Goal: Find specific page/section: Find specific page/section

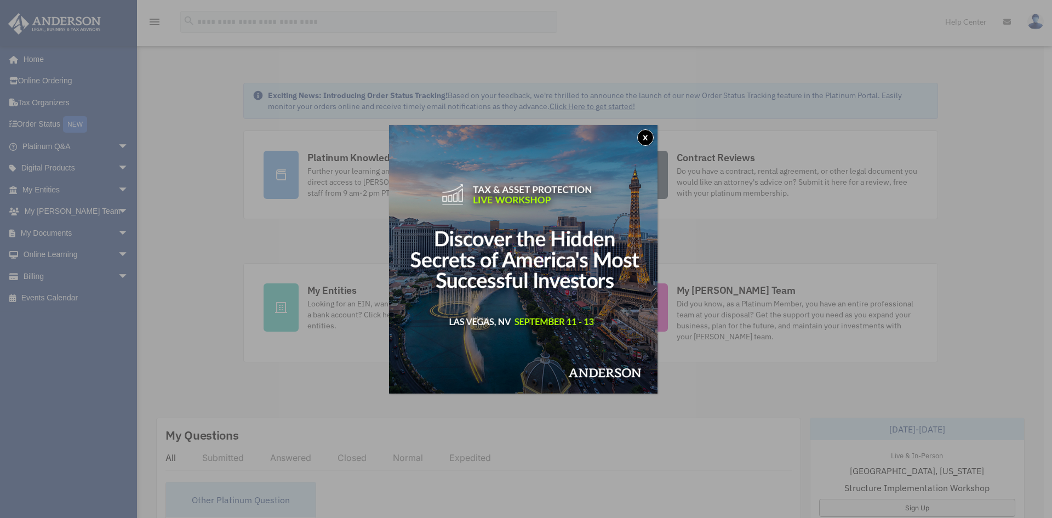
click at [649, 136] on button "x" at bounding box center [645, 137] width 16 height 16
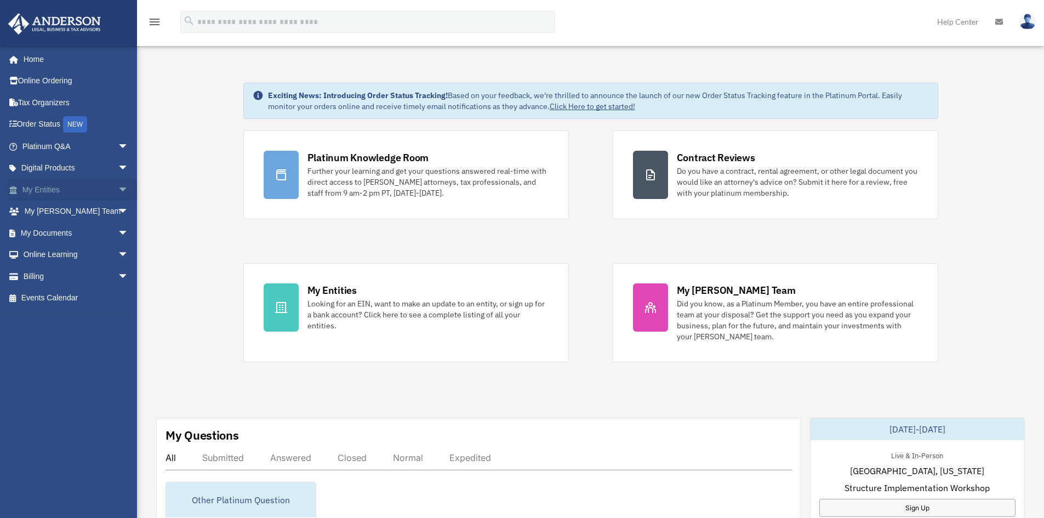
click at [118, 190] on span "arrow_drop_down" at bounding box center [129, 190] width 22 height 22
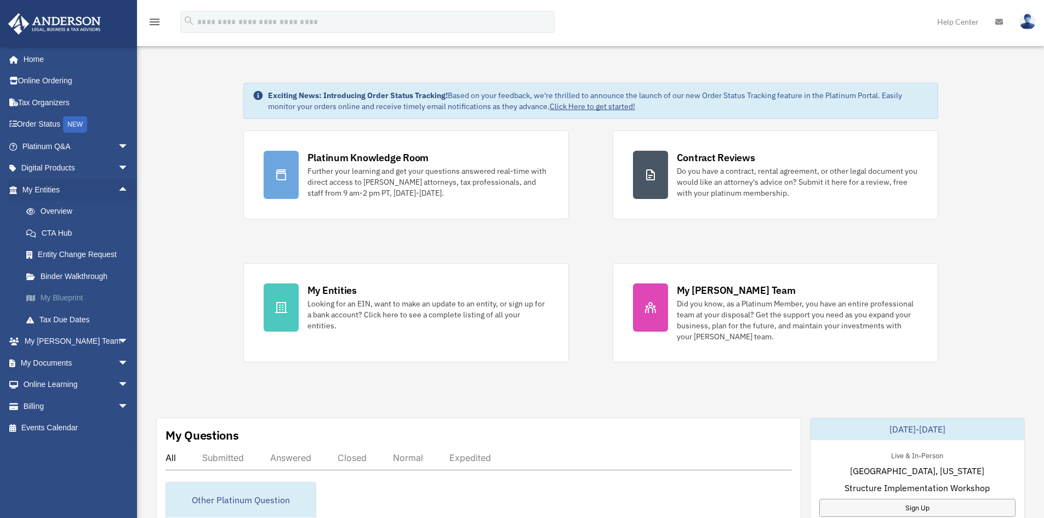
click at [55, 298] on link "My Blueprint" at bounding box center [80, 298] width 130 height 22
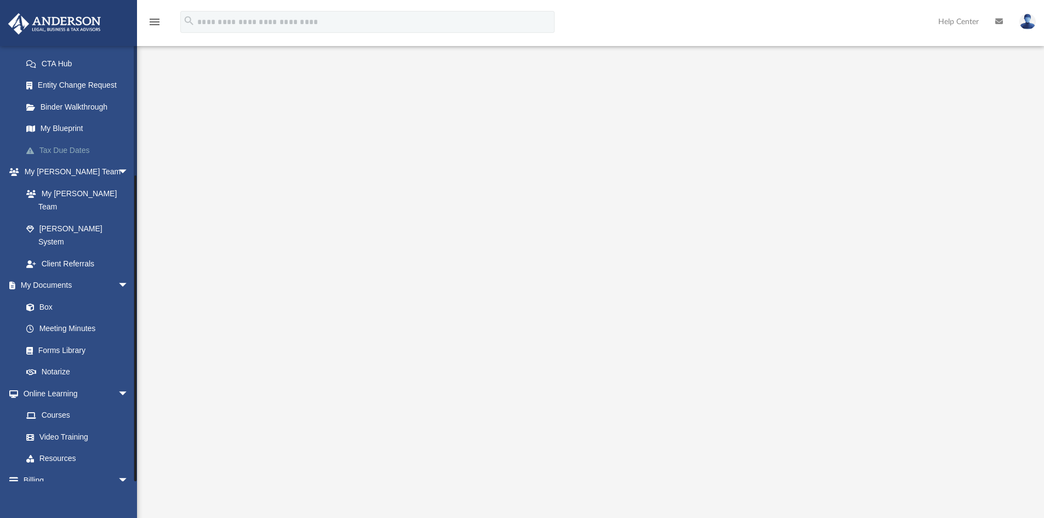
scroll to position [176, 0]
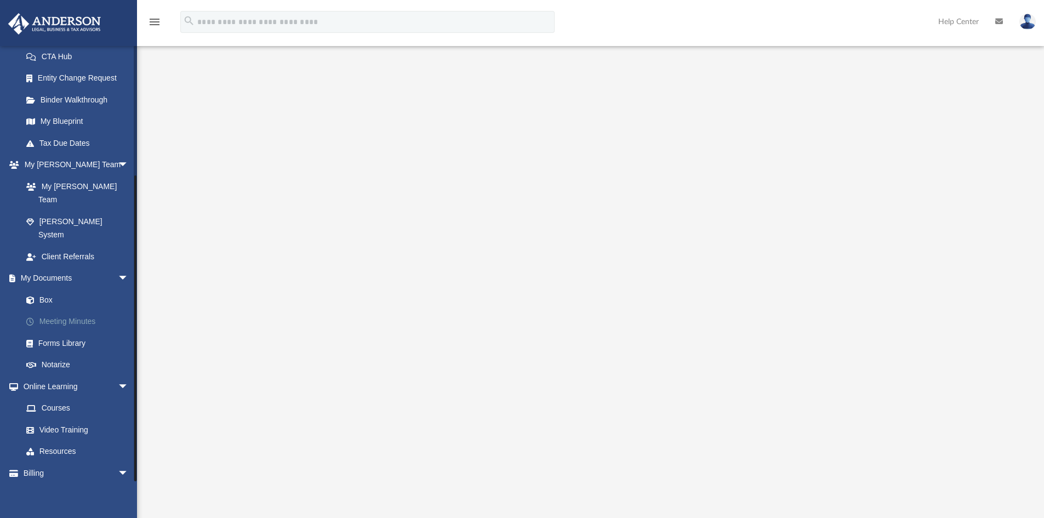
click at [51, 311] on link "Meeting Minutes" at bounding box center [80, 322] width 130 height 22
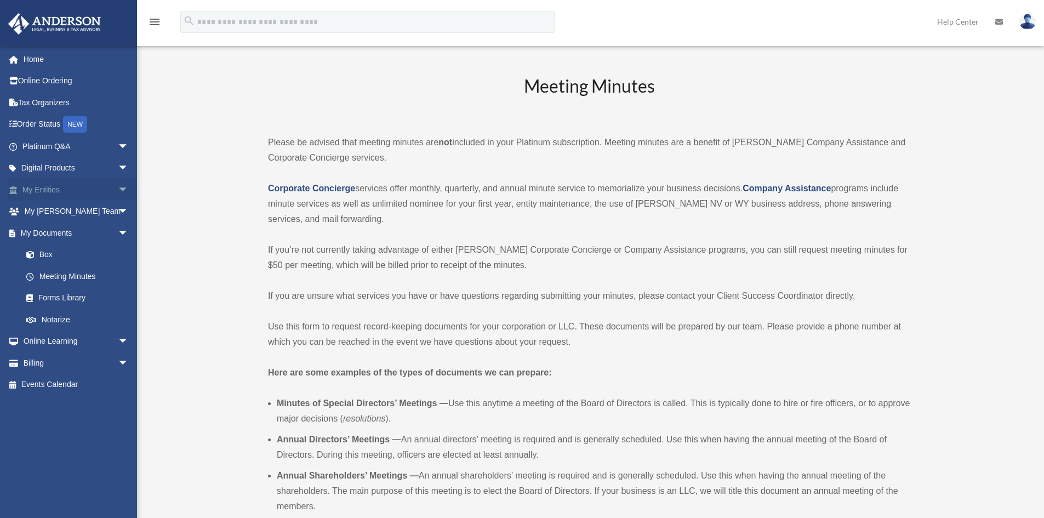
click at [47, 185] on link "My Entities arrow_drop_down" at bounding box center [76, 190] width 137 height 22
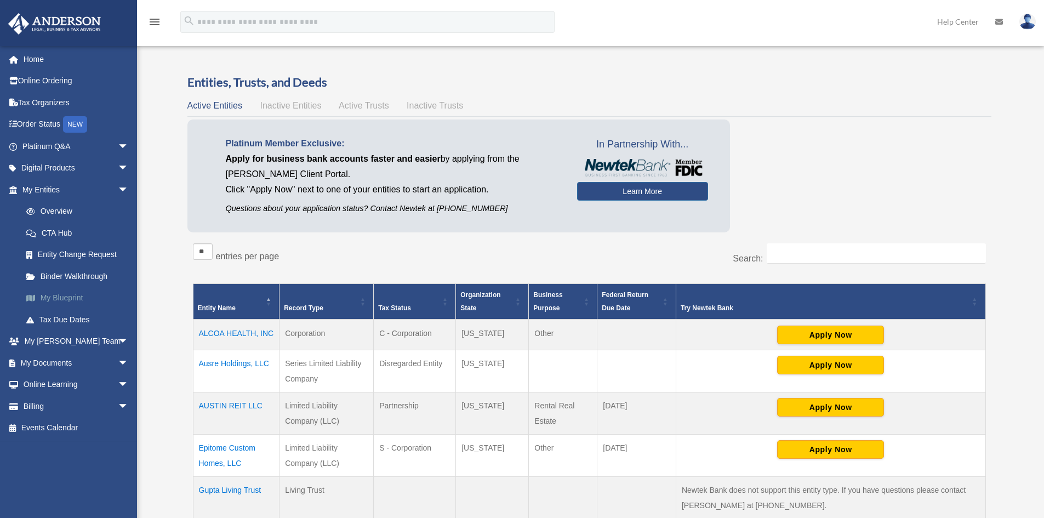
click at [60, 295] on link "My Blueprint" at bounding box center [80, 298] width 130 height 22
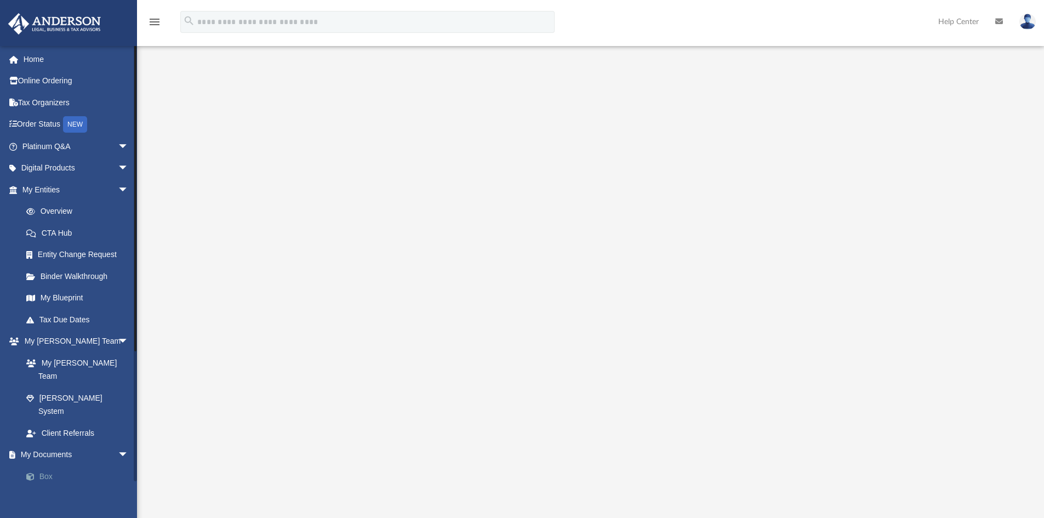
click at [39, 473] on span at bounding box center [35, 477] width 7 height 8
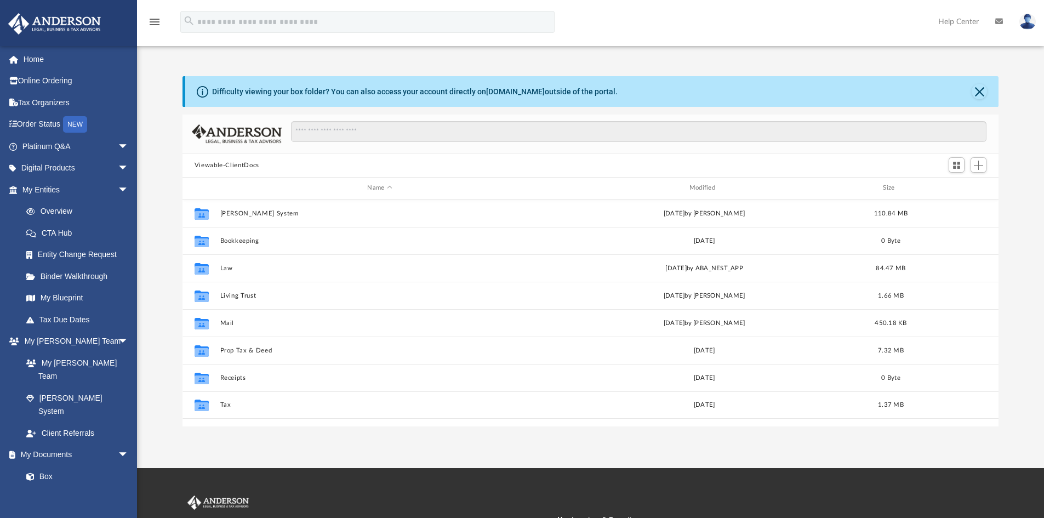
scroll to position [241, 807]
click at [977, 94] on button "Close" at bounding box center [978, 91] width 15 height 15
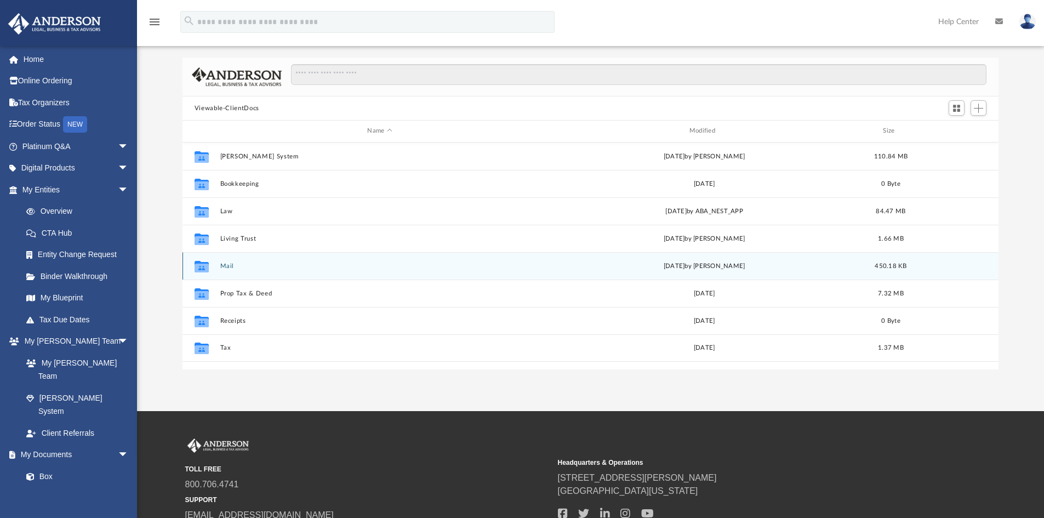
scroll to position [0, 0]
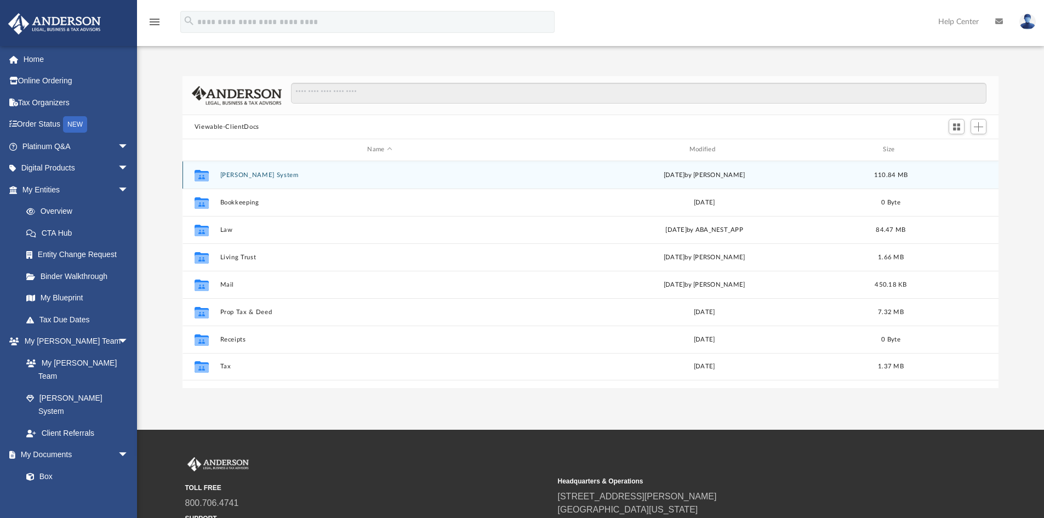
click at [232, 174] on button "[PERSON_NAME] System" at bounding box center [379, 174] width 319 height 7
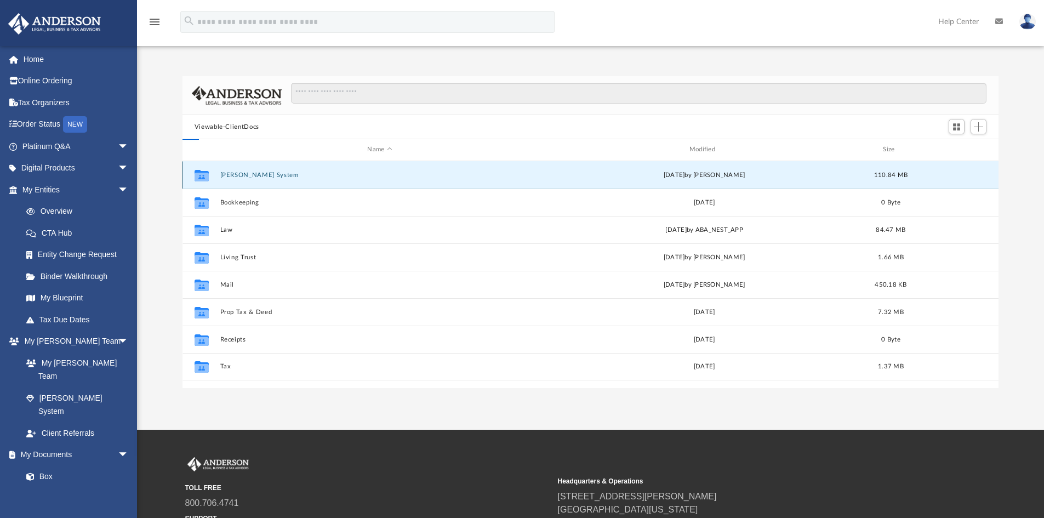
click at [232, 174] on button "[PERSON_NAME] System" at bounding box center [379, 174] width 319 height 7
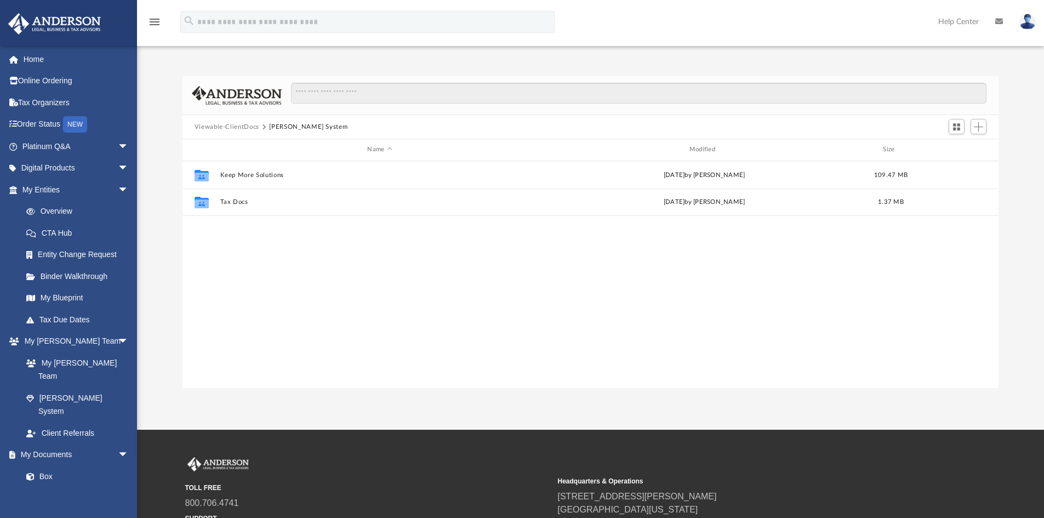
click at [233, 125] on button "Viewable-ClientDocs" at bounding box center [226, 127] width 65 height 10
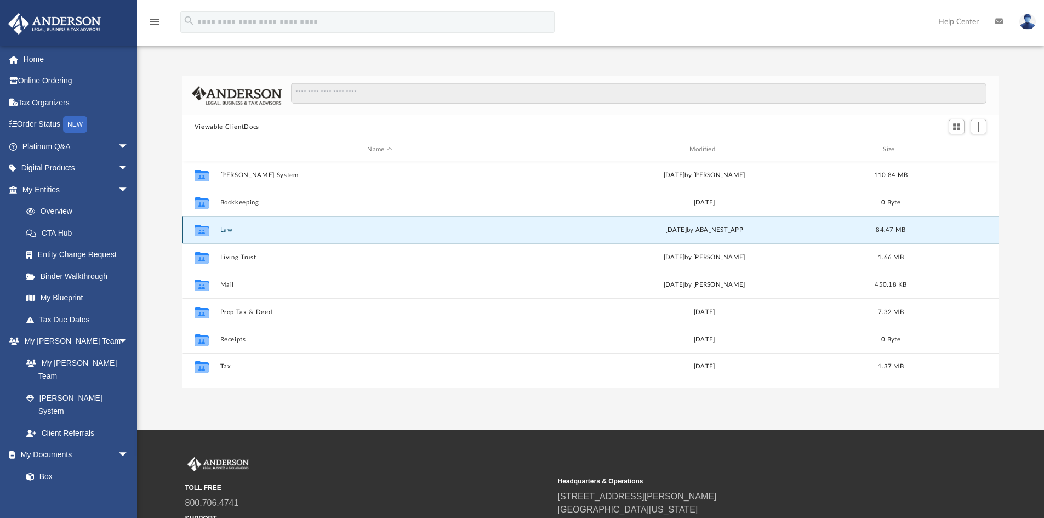
click at [224, 229] on button "Law" at bounding box center [379, 229] width 319 height 7
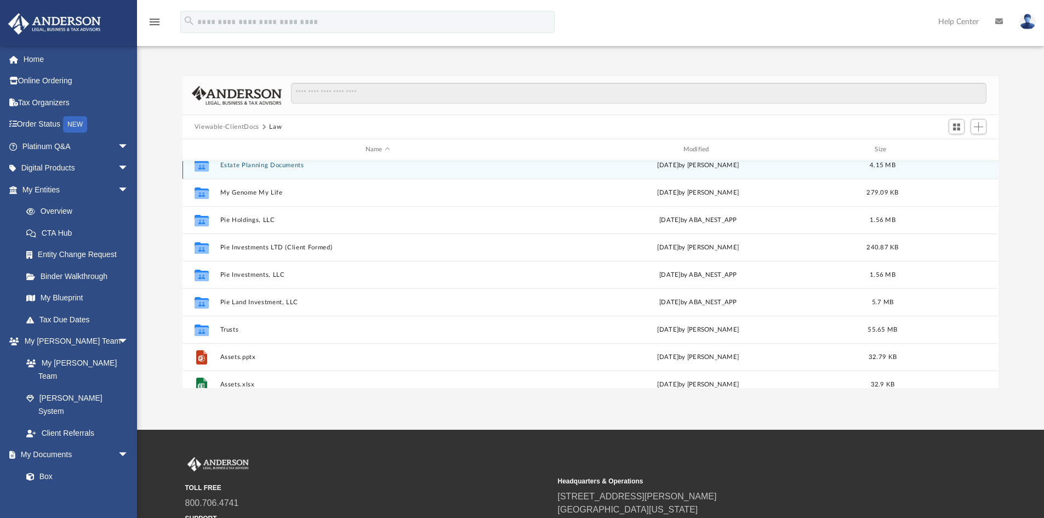
scroll to position [120, 0]
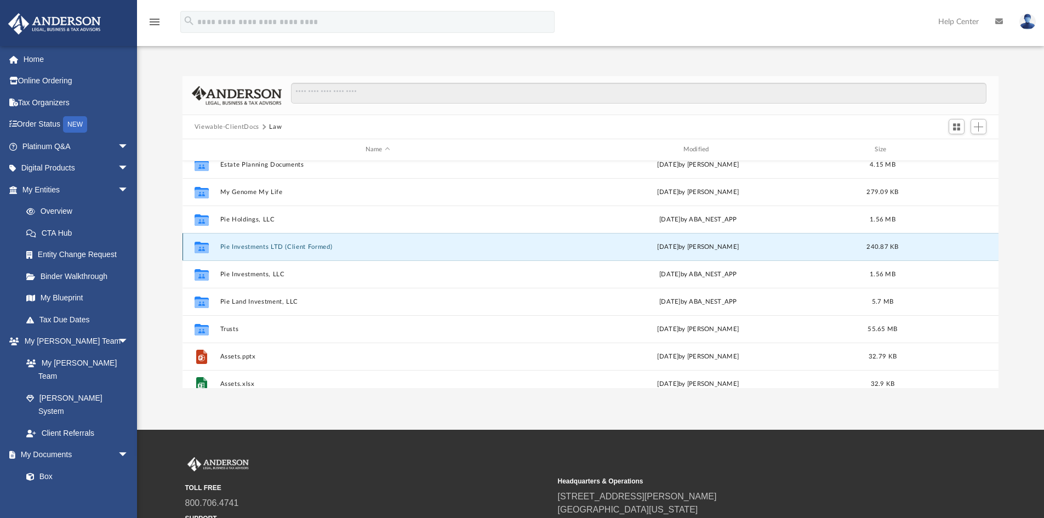
click at [270, 245] on button "Pie Investments LTD (Client Formed)" at bounding box center [378, 246] width 316 height 7
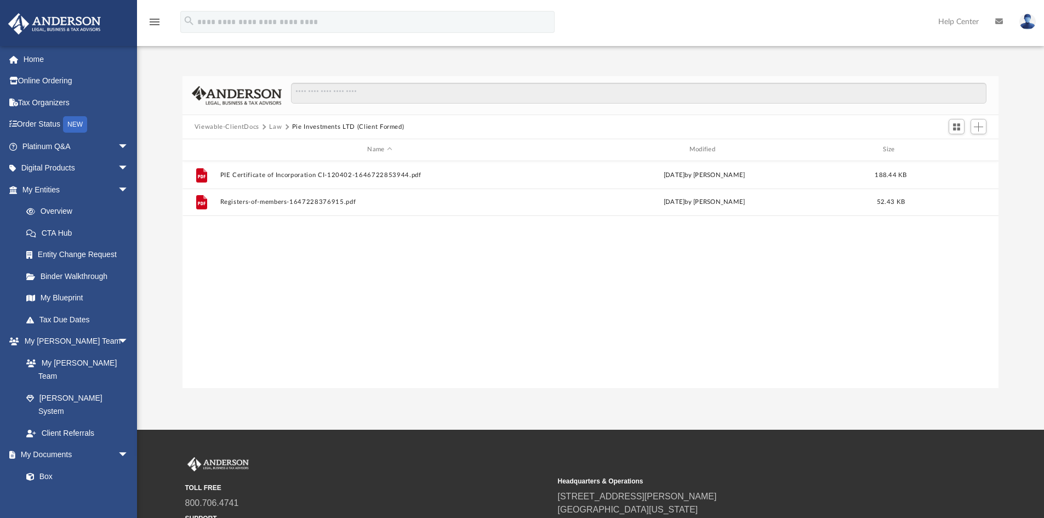
scroll to position [0, 0]
click at [275, 126] on button "Law" at bounding box center [275, 127] width 13 height 10
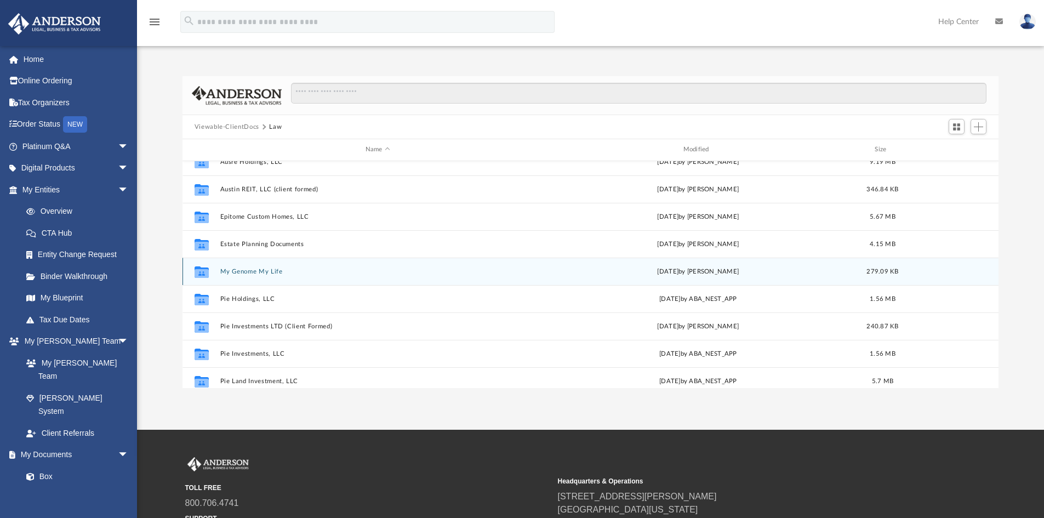
scroll to position [40, 0]
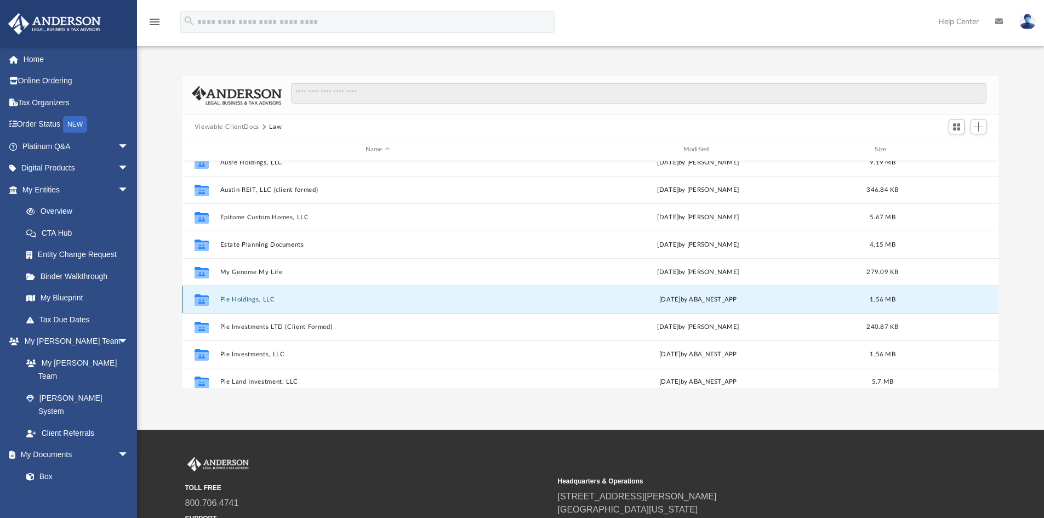
click at [231, 297] on button "Pie Holdings, LLC" at bounding box center [378, 299] width 316 height 7
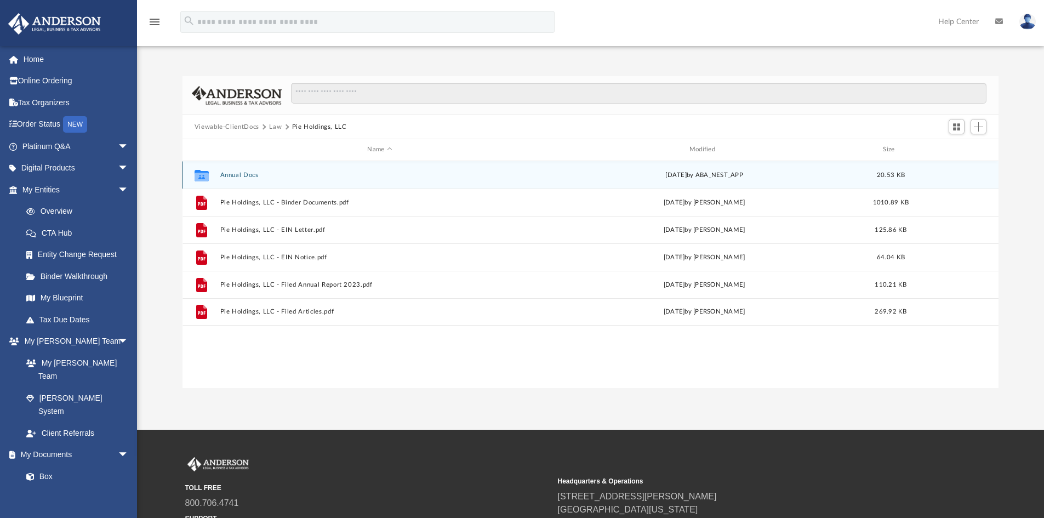
scroll to position [0, 0]
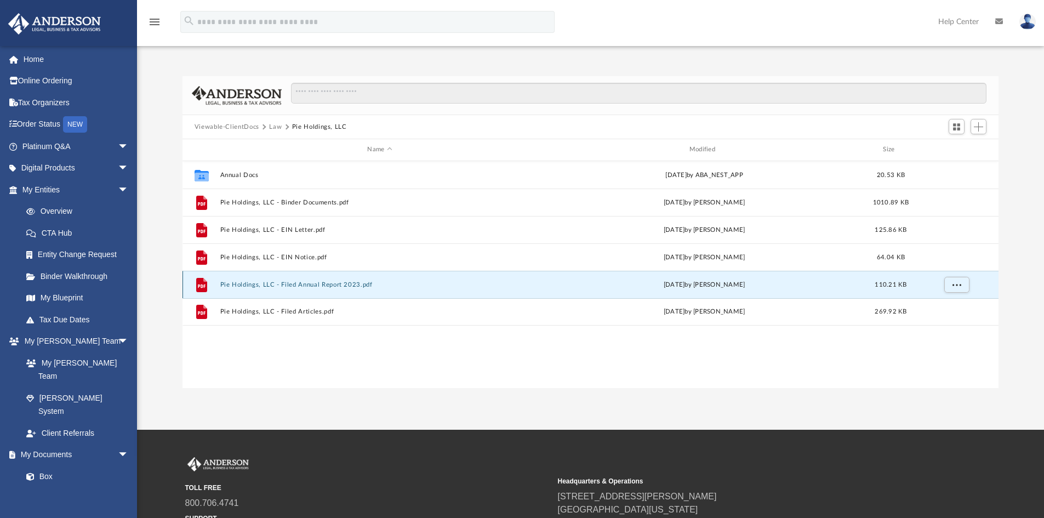
click at [306, 283] on button "Pie Holdings, LLC - Filed Annual Report 2023.pdf" at bounding box center [379, 284] width 319 height 7
click at [959, 283] on span "More options" at bounding box center [955, 284] width 9 height 6
click at [601, 376] on div "Collaborated Folder Annual Docs [DATE] by ABA_NEST_APP 20.53 KB File Pie Holdin…" at bounding box center [590, 274] width 816 height 227
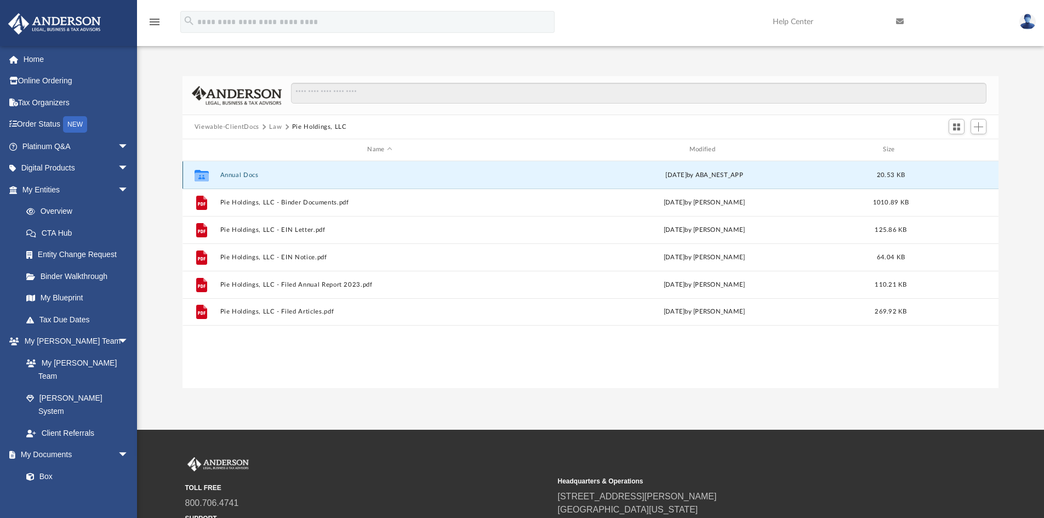
click at [244, 174] on button "Annual Docs" at bounding box center [379, 174] width 319 height 7
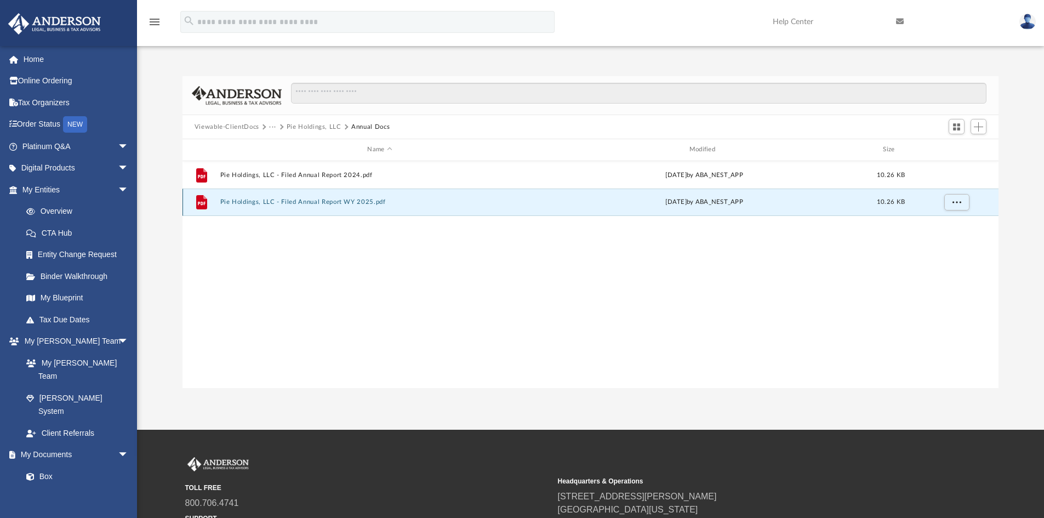
click at [302, 200] on button "Pie Holdings, LLC - Filed Annual Report WY 2025.pdf" at bounding box center [379, 201] width 319 height 7
click at [273, 123] on button "···" at bounding box center [272, 127] width 7 height 10
click at [280, 144] on li "Law" at bounding box center [281, 146] width 13 height 12
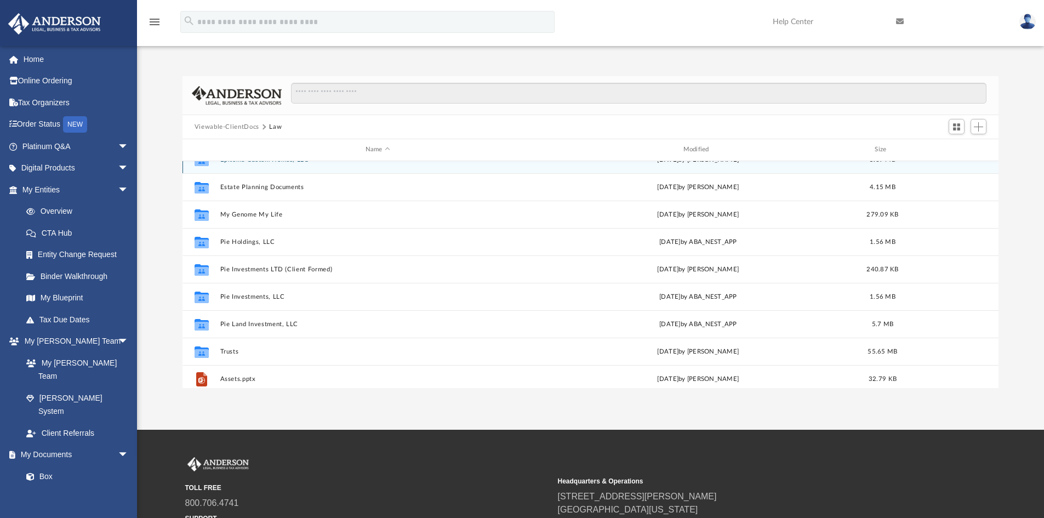
scroll to position [107, 0]
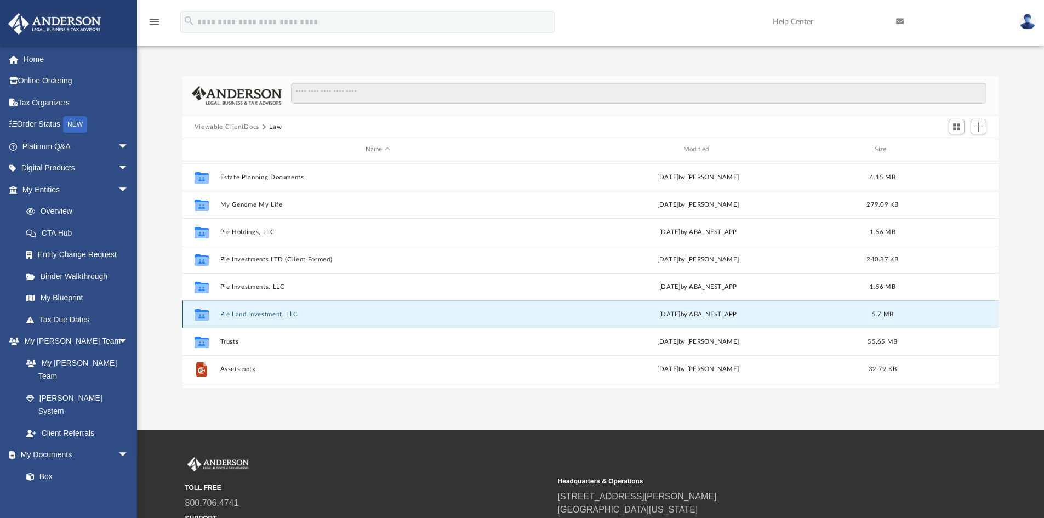
click at [257, 312] on button "Pie Land Investment, LLC" at bounding box center [378, 314] width 316 height 7
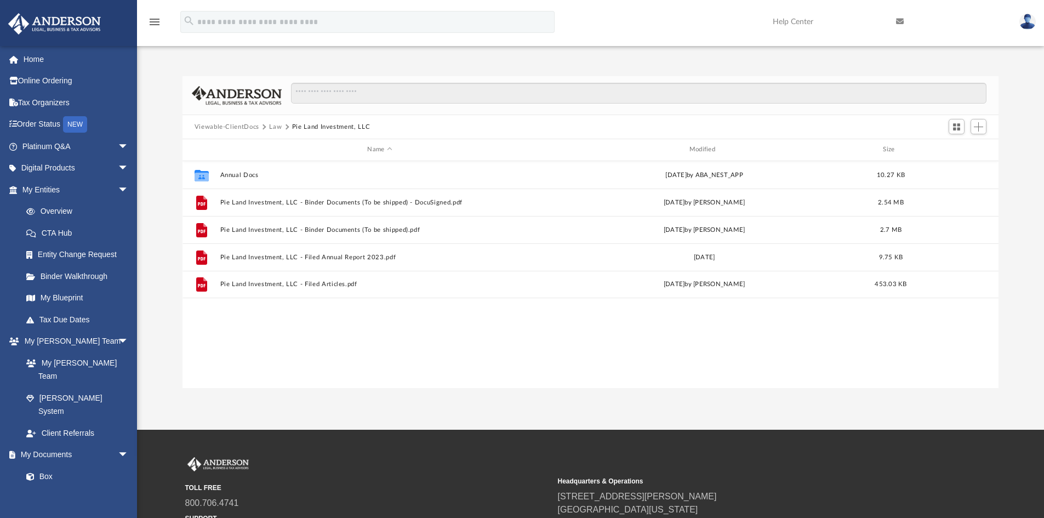
click at [276, 128] on button "Law" at bounding box center [275, 127] width 13 height 10
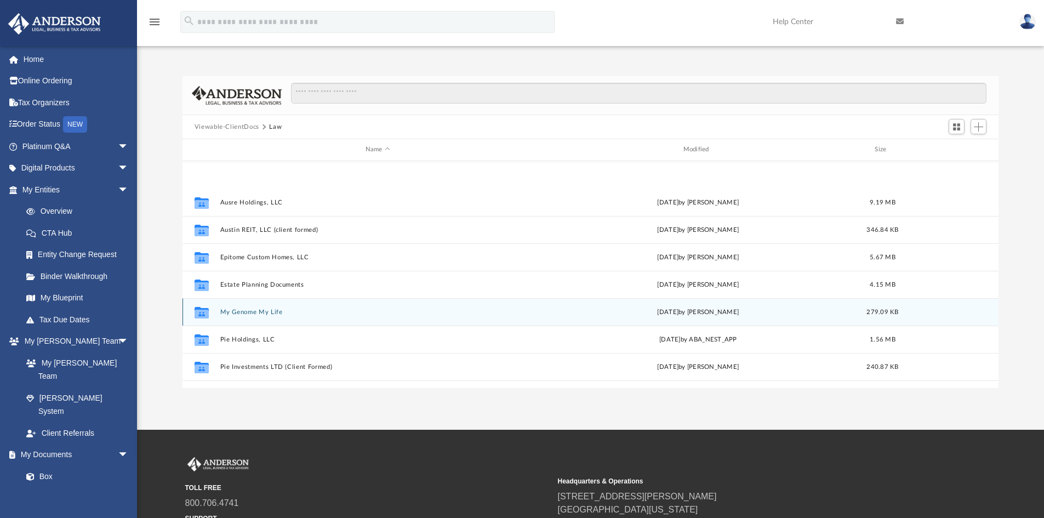
scroll to position [157, 0]
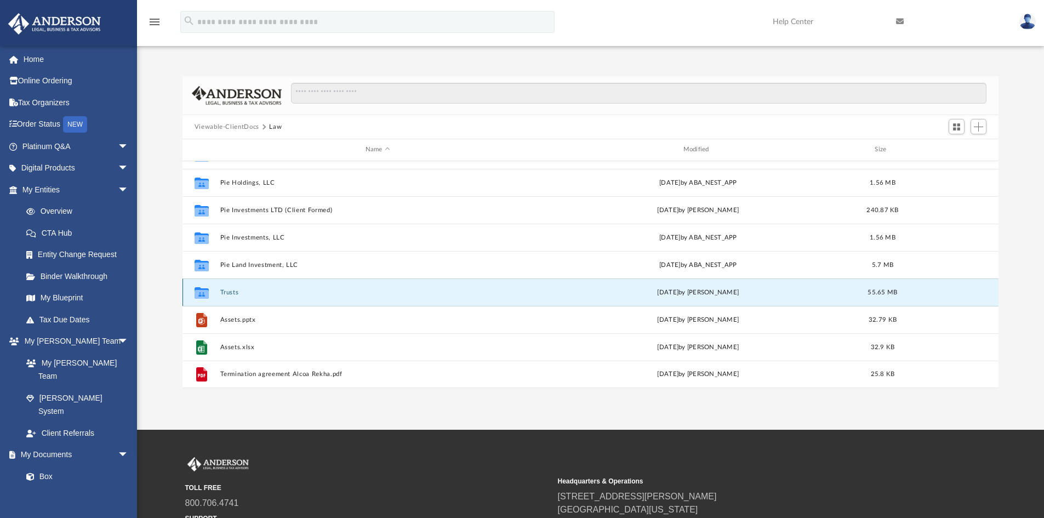
click at [223, 291] on button "Trusts" at bounding box center [378, 292] width 316 height 7
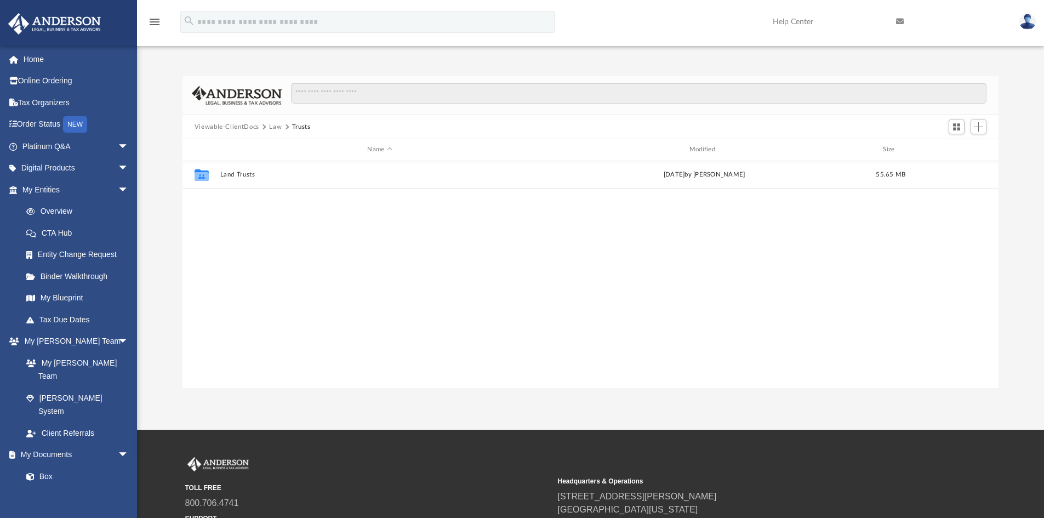
scroll to position [0, 0]
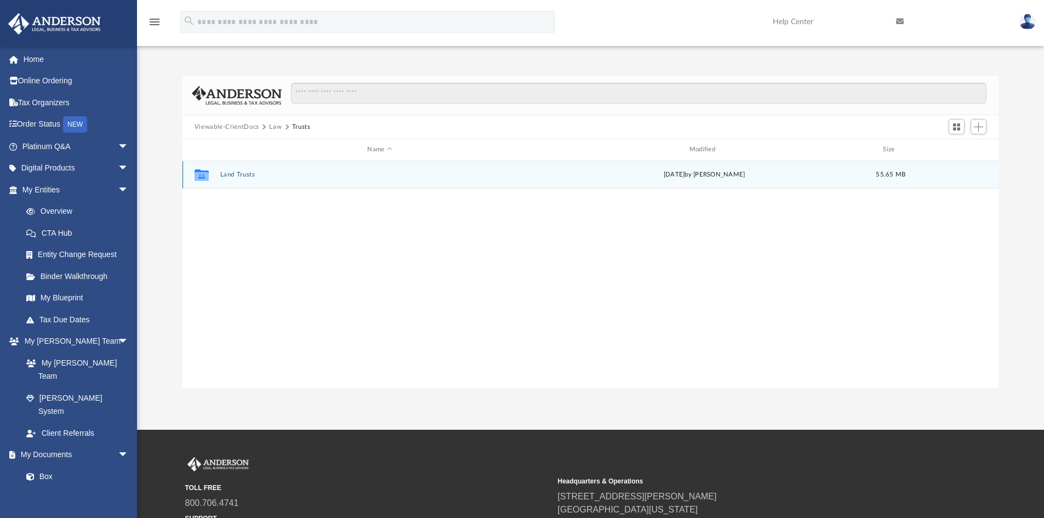
click at [239, 175] on button "Land Trusts" at bounding box center [379, 174] width 319 height 7
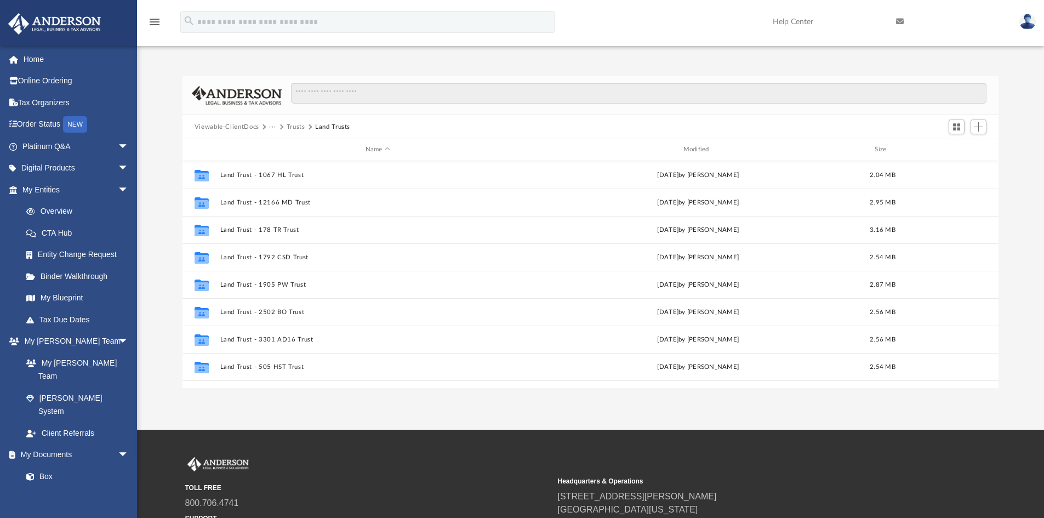
click at [293, 123] on button "Trusts" at bounding box center [295, 127] width 19 height 10
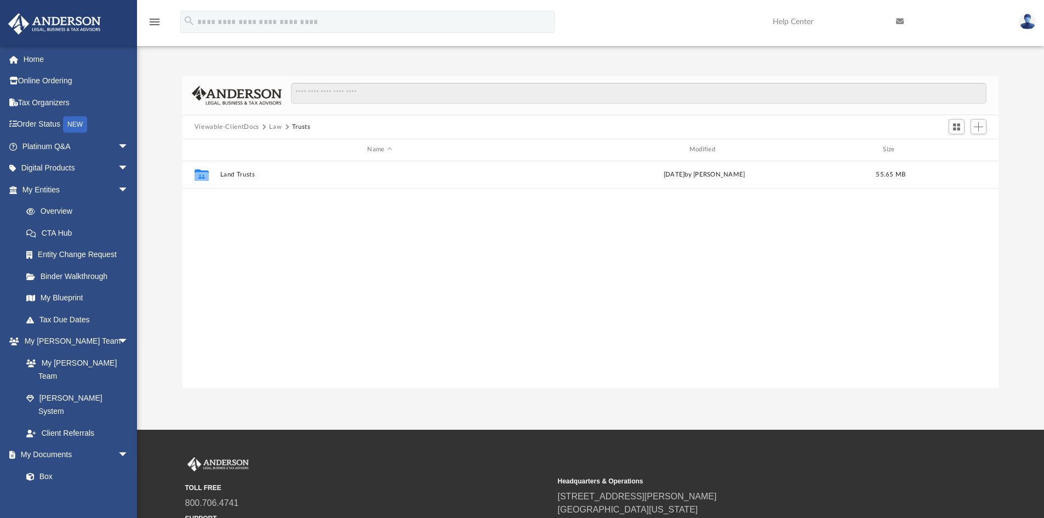
click at [276, 126] on button "Law" at bounding box center [275, 127] width 13 height 10
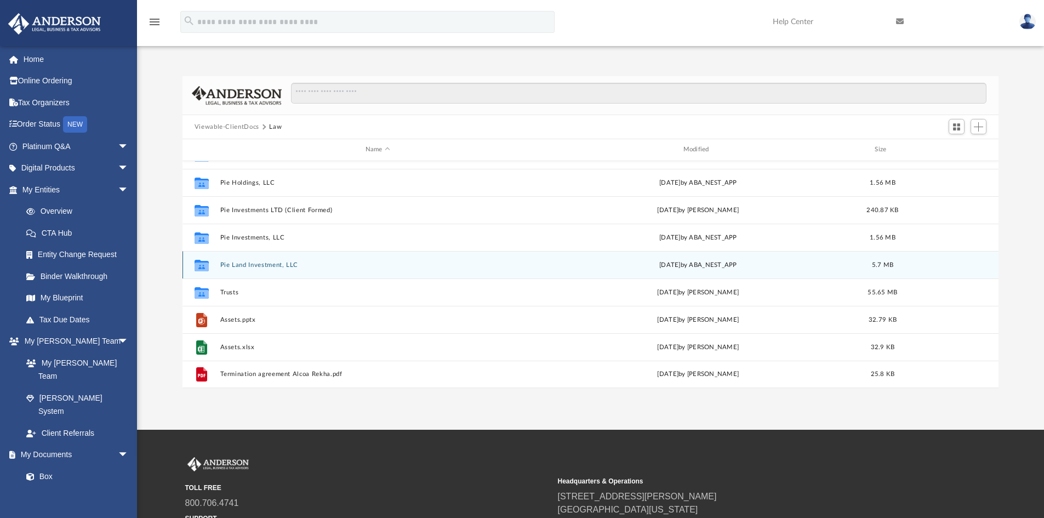
click at [252, 263] on button "Pie Land Investment, LLC" at bounding box center [378, 264] width 316 height 7
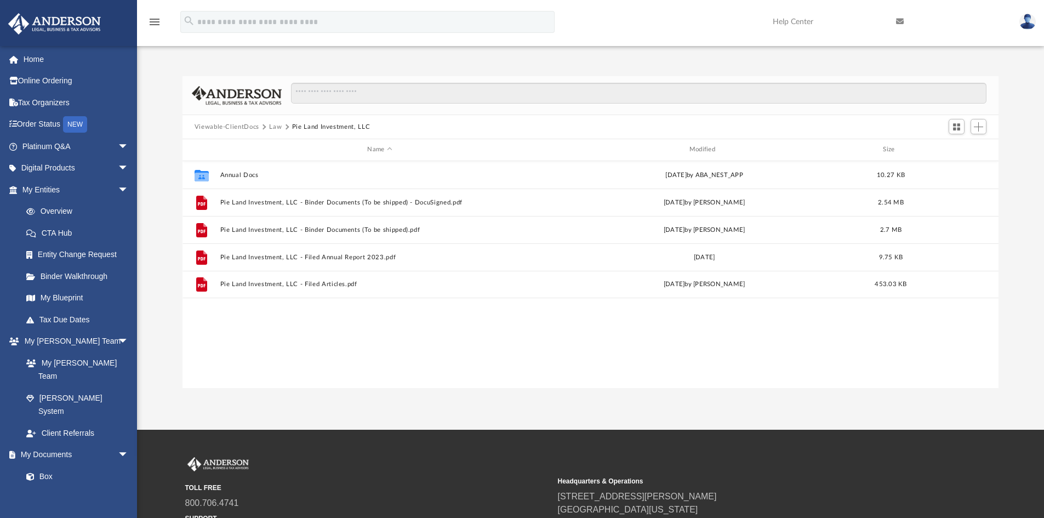
click at [273, 124] on button "Law" at bounding box center [275, 127] width 13 height 10
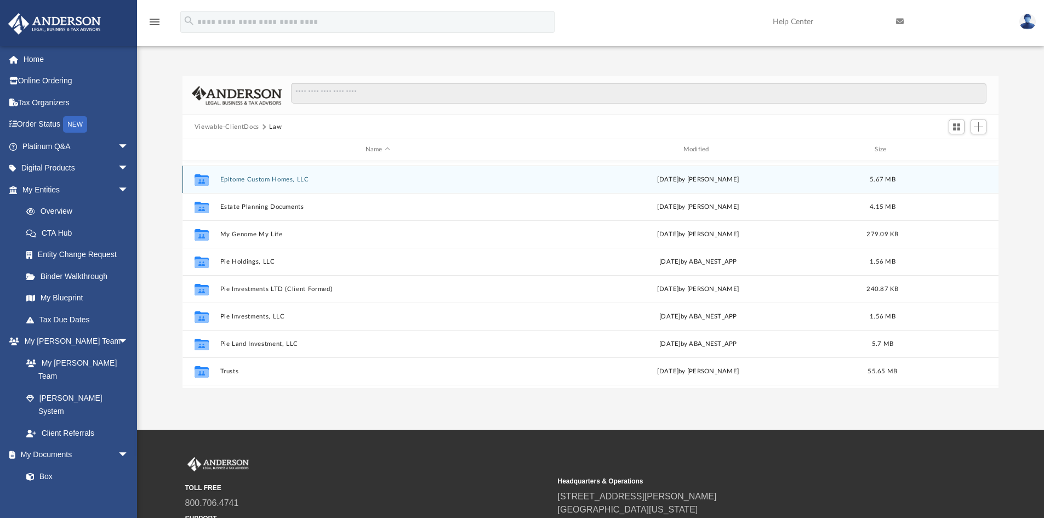
scroll to position [78, 0]
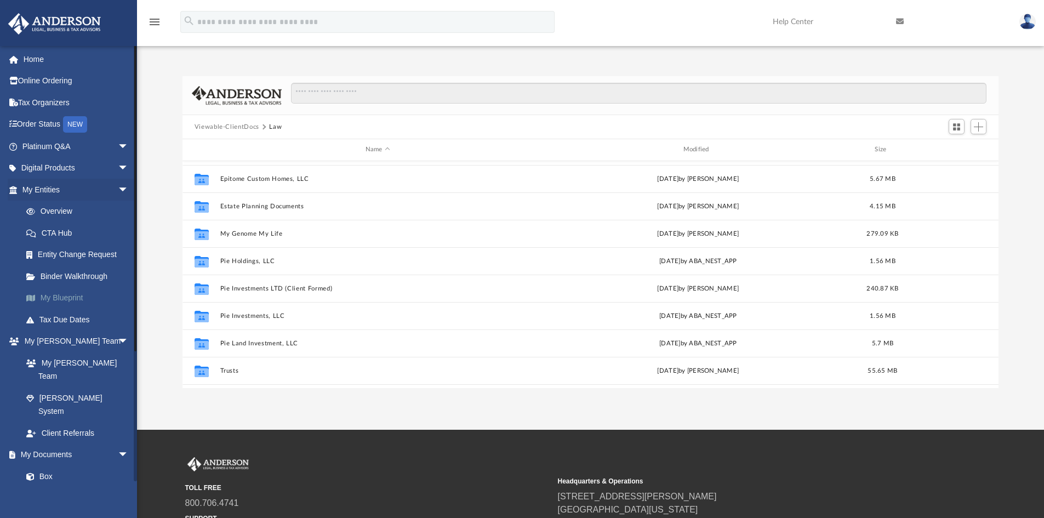
click at [64, 296] on link "My Blueprint" at bounding box center [80, 298] width 130 height 22
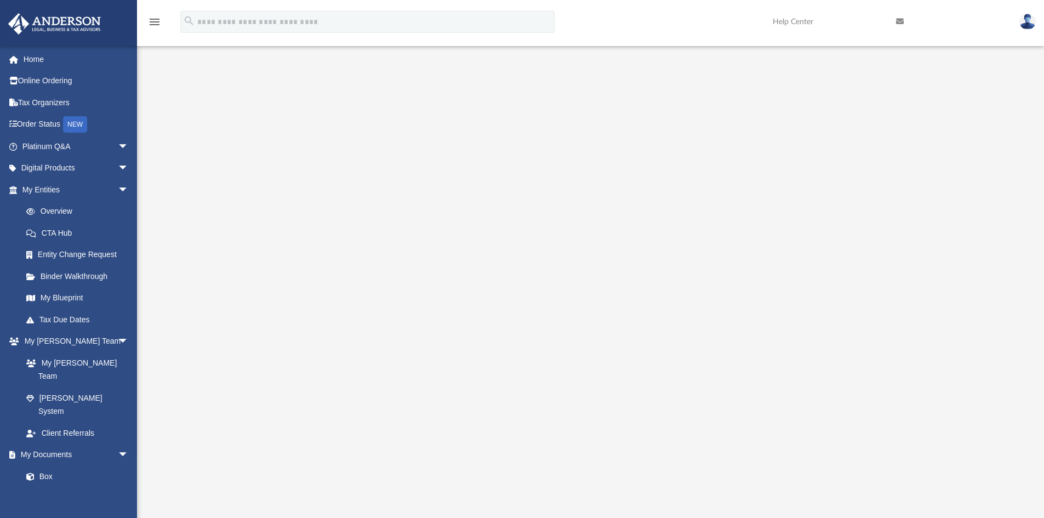
click at [248, 391] on div at bounding box center [590, 295] width 816 height 438
